Goal: Navigation & Orientation: Go to known website

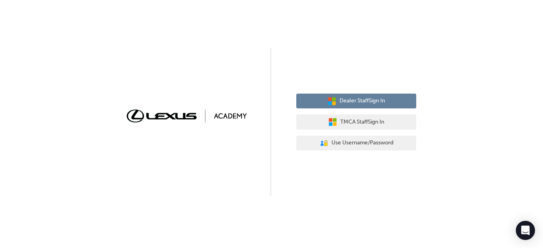
click at [332, 102] on icon "button" at bounding box center [332, 101] width 9 height 9
